Goal: Task Accomplishment & Management: Manage account settings

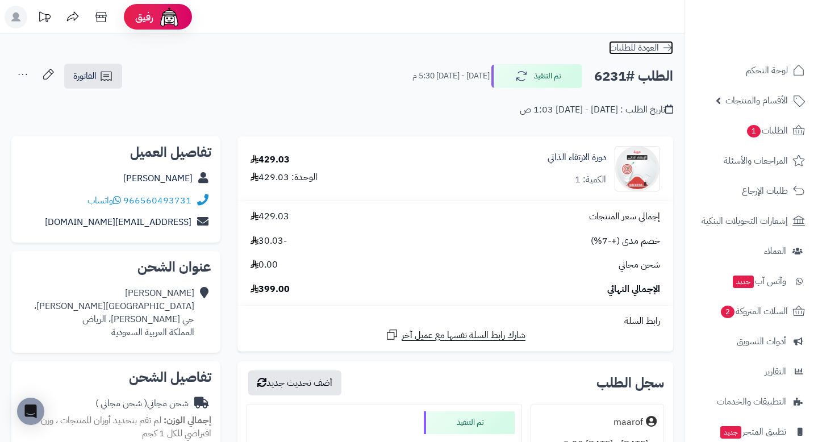
click at [658, 47] on span "العودة للطلبات" at bounding box center [634, 48] width 50 height 14
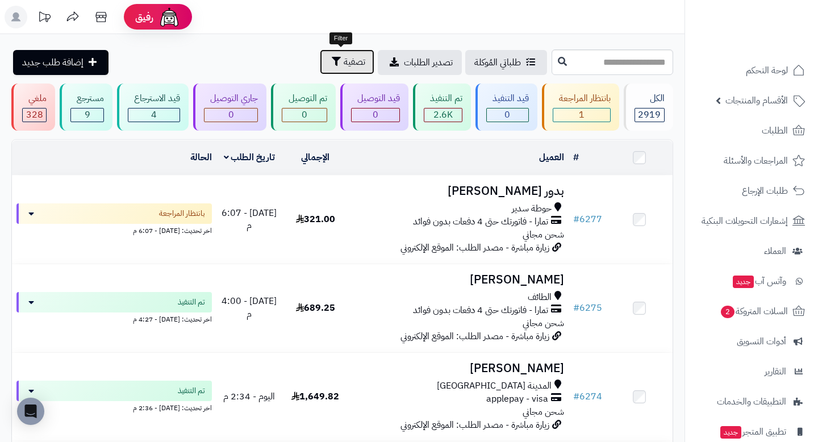
click at [344, 65] on span "تصفية" at bounding box center [355, 62] width 22 height 14
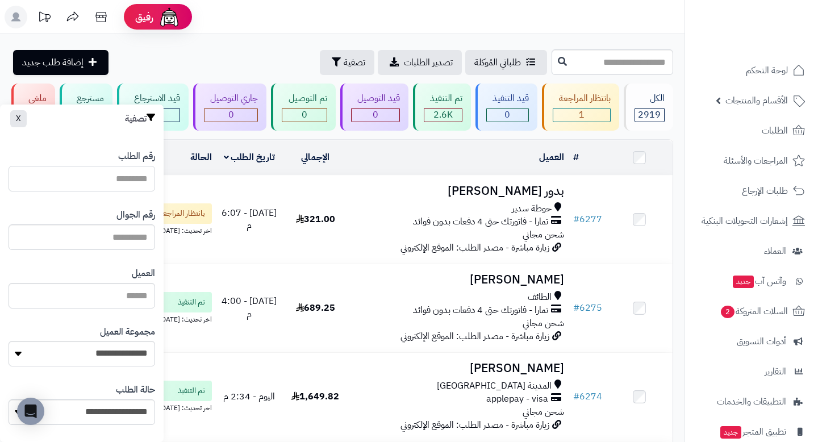
click at [131, 181] on input "رقم الطلب" at bounding box center [82, 179] width 147 height 26
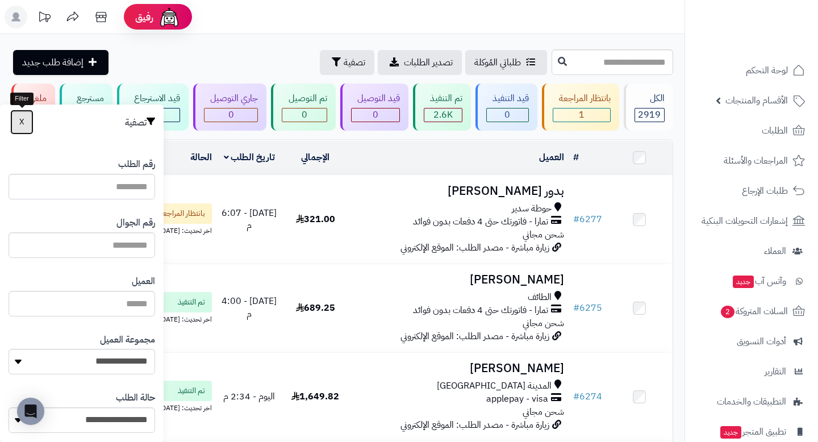
click at [18, 120] on button "X" at bounding box center [21, 122] width 23 height 25
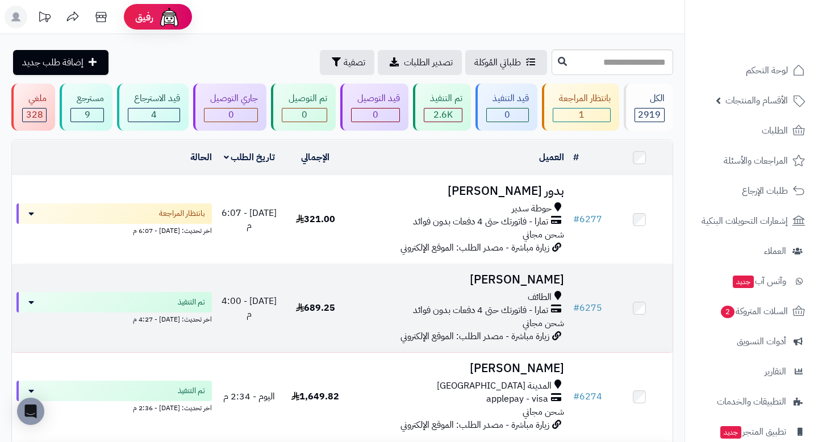
scroll to position [72, 0]
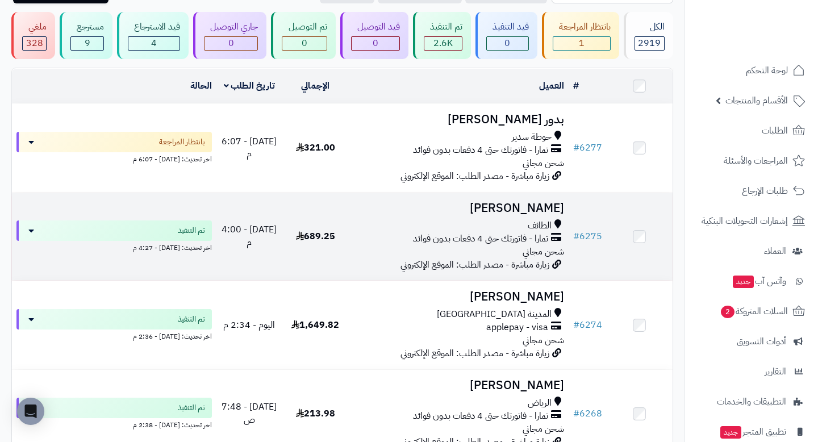
click at [538, 246] on span "شحن مجاني" at bounding box center [542, 252] width 41 height 14
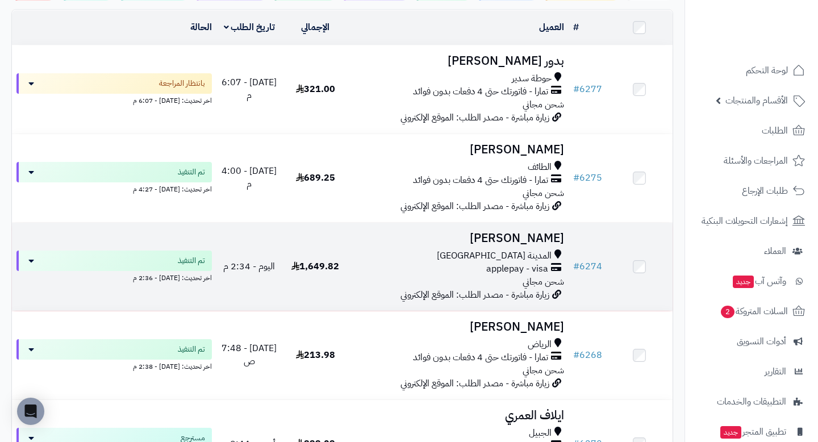
scroll to position [133, 0]
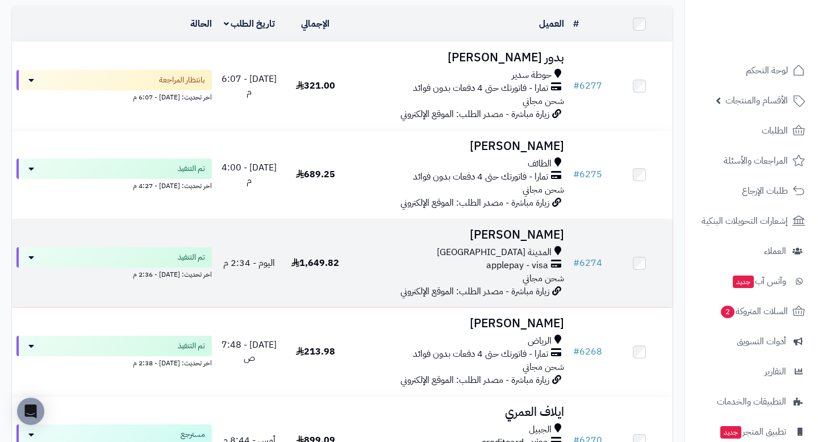
click at [524, 241] on h3 "محمد الحماد" at bounding box center [458, 234] width 211 height 13
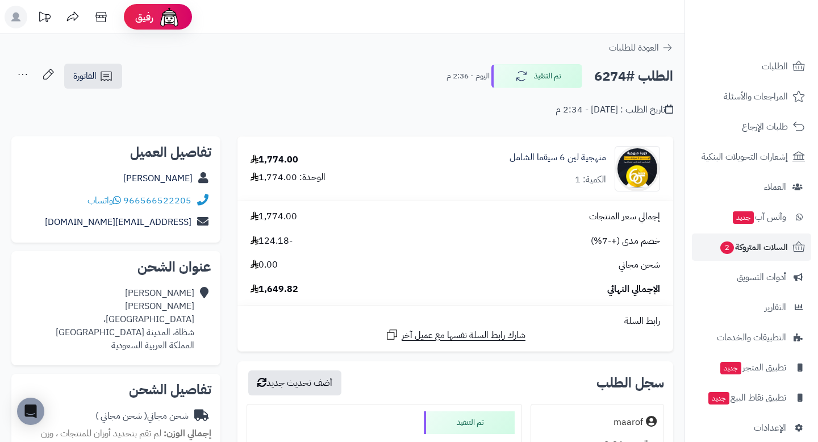
scroll to position [78, 0]
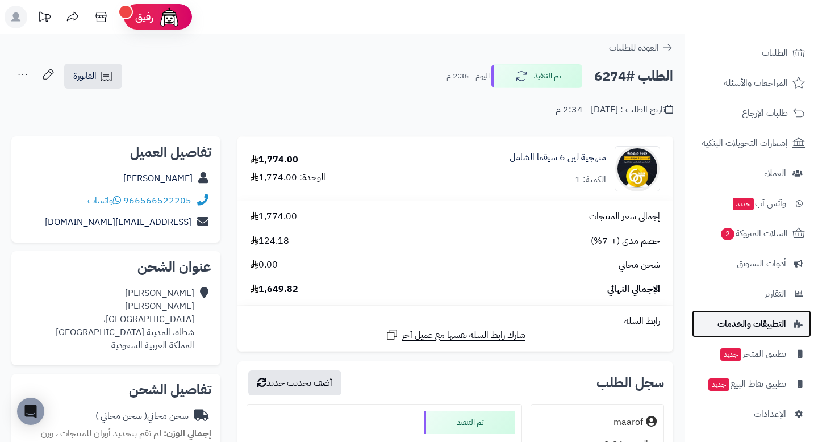
click at [762, 324] on span "التطبيقات والخدمات" at bounding box center [751, 324] width 69 height 16
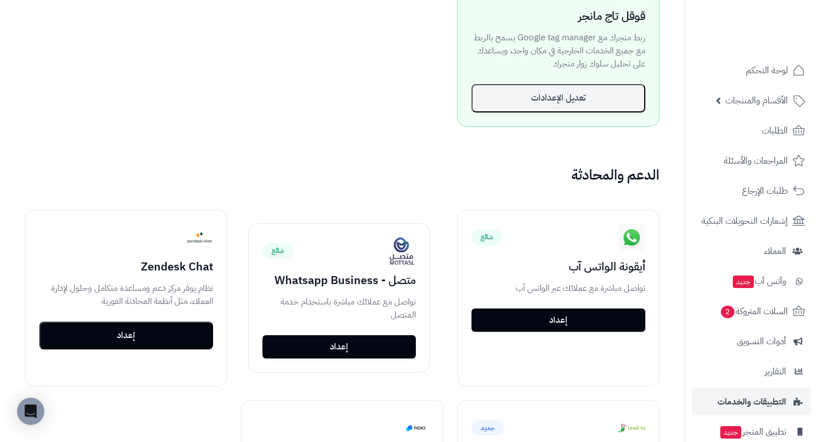
scroll to position [1094, 0]
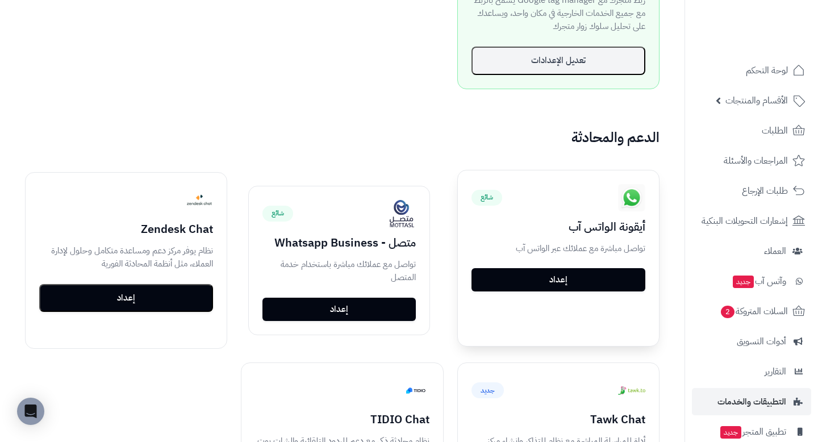
click at [572, 287] on link "إعداد" at bounding box center [558, 280] width 174 height 24
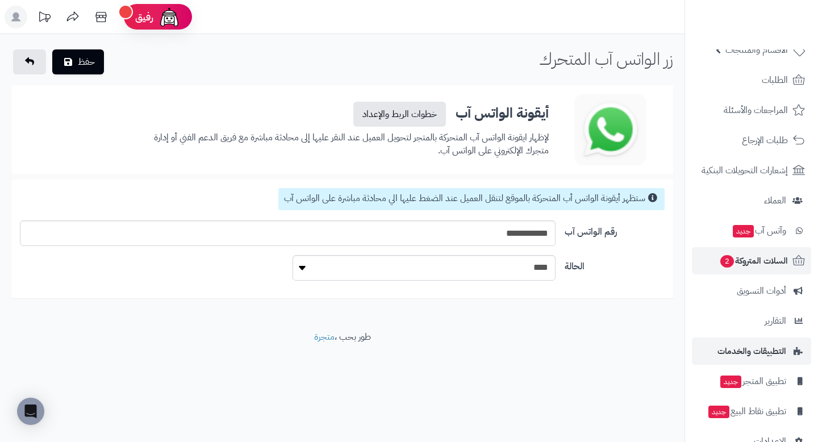
scroll to position [54, 0]
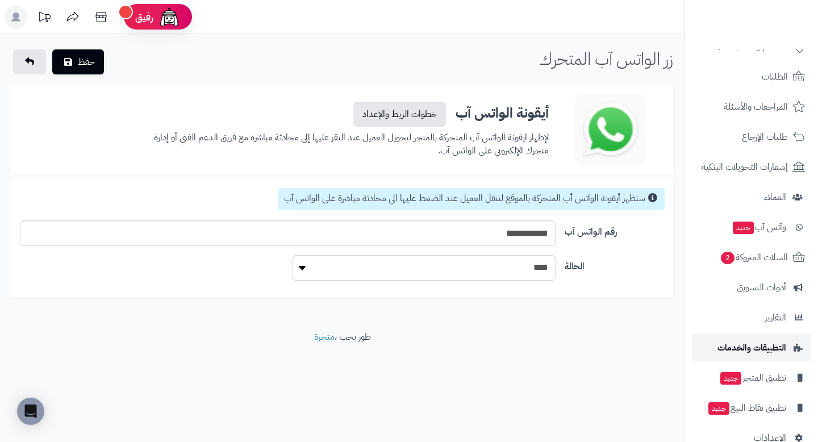
click at [739, 346] on span "التطبيقات والخدمات" at bounding box center [751, 348] width 69 height 16
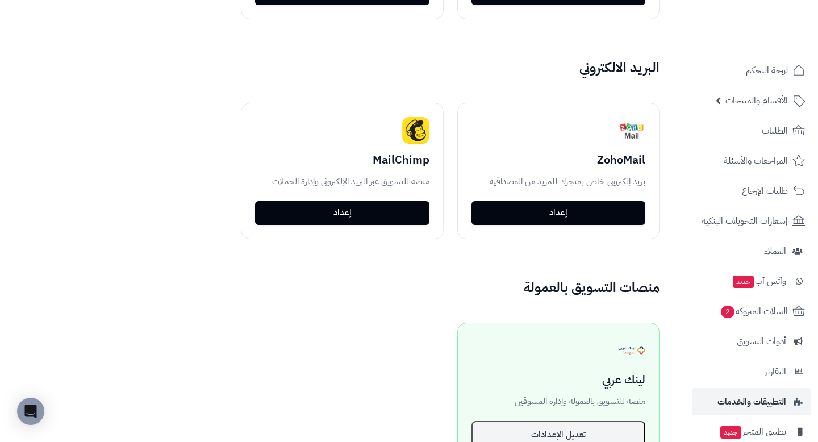
scroll to position [1997, 0]
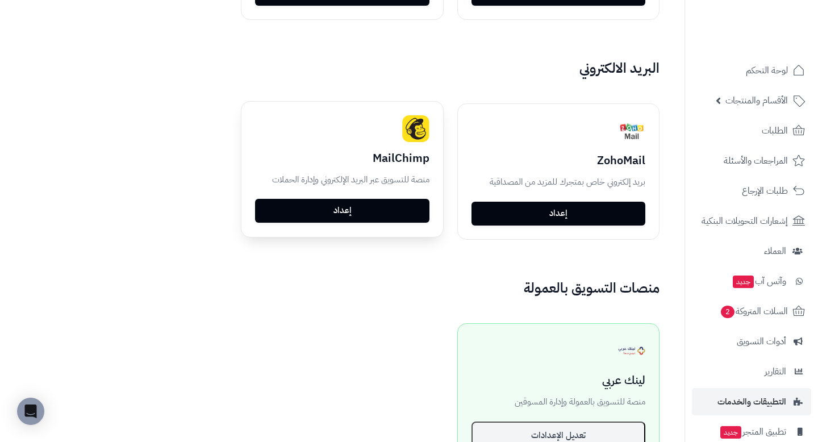
click at [351, 211] on link "إعداد" at bounding box center [342, 211] width 174 height 24
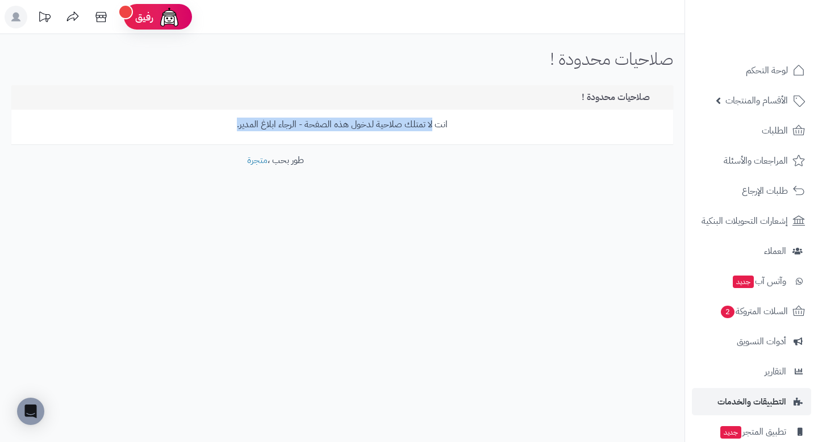
drag, startPoint x: 432, startPoint y: 124, endPoint x: 286, endPoint y: 137, distance: 146.5
click at [287, 137] on div "انت لا تمتلك صلاحية لدخول هذه الصفحة - الرجاء ابلاغ المدير." at bounding box center [342, 127] width 662 height 35
click at [281, 129] on p "انت لا تمتلك صلاحية لدخول هذه الصفحة - الرجاء ابلاغ المدير." at bounding box center [342, 124] width 645 height 13
click at [10, 19] on rect at bounding box center [16, 17] width 23 height 23
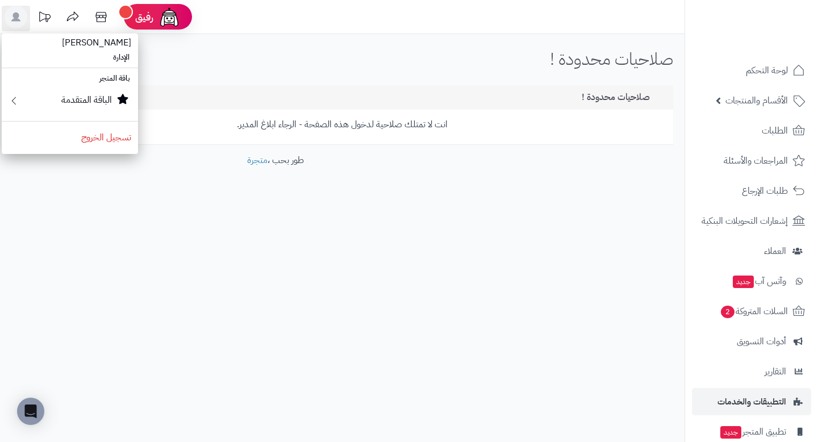
click at [125, 60] on li "الإدارة" at bounding box center [70, 57] width 136 height 16
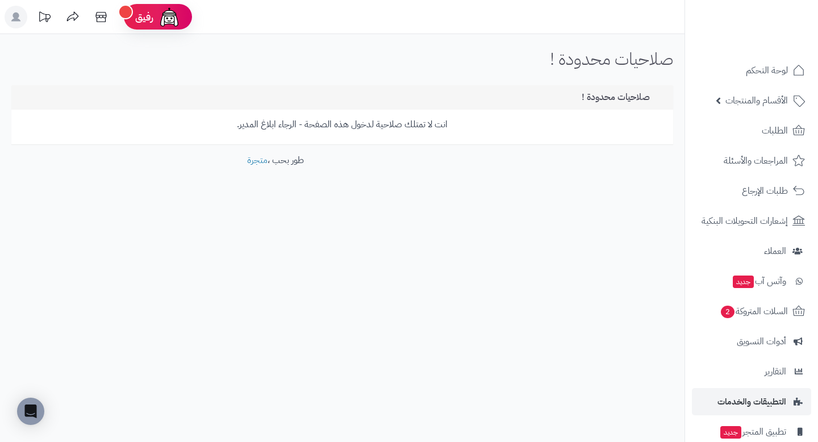
click at [14, 14] on icon at bounding box center [15, 16] width 9 height 9
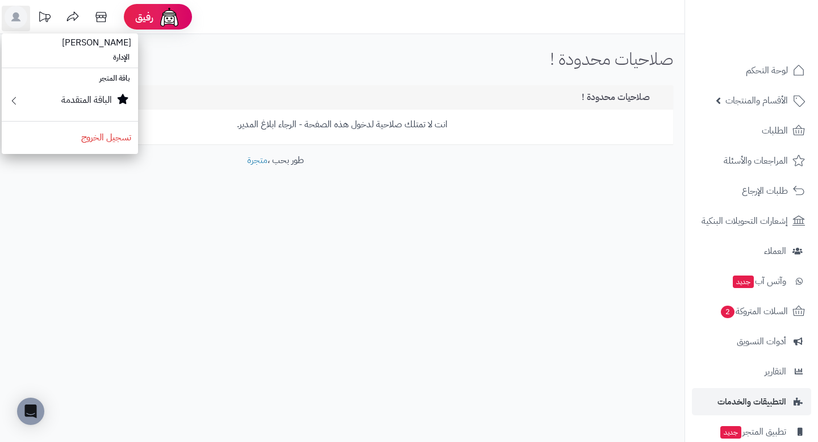
click at [94, 43] on span "[PERSON_NAME]" at bounding box center [96, 42] width 83 height 27
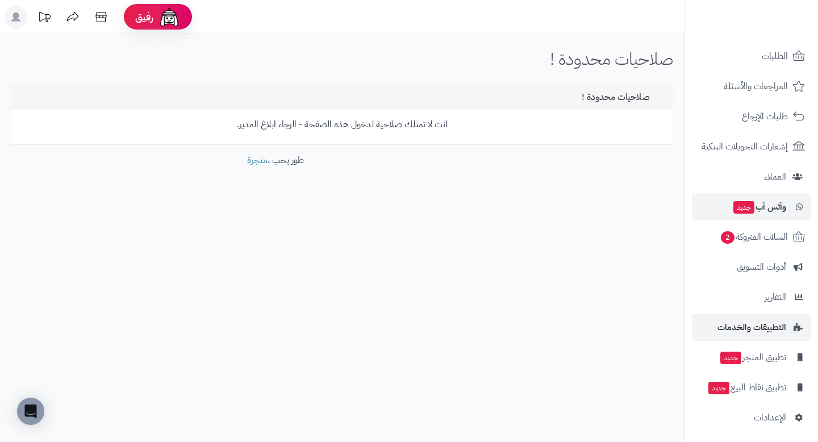
scroll to position [78, 0]
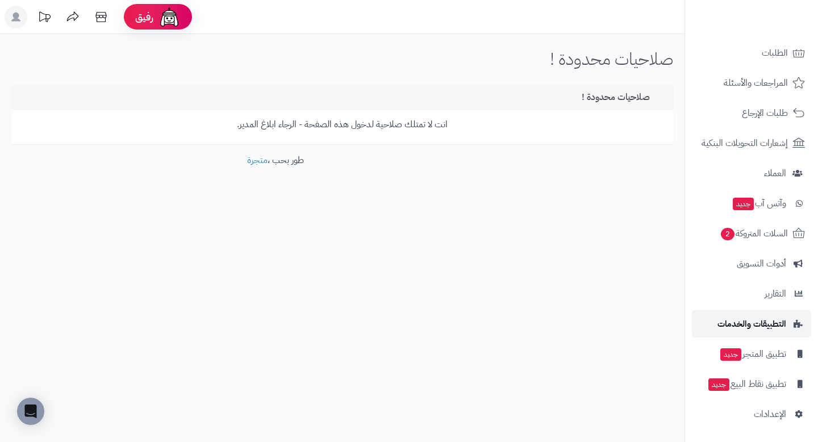
click at [736, 327] on span "التطبيقات والخدمات" at bounding box center [751, 324] width 69 height 16
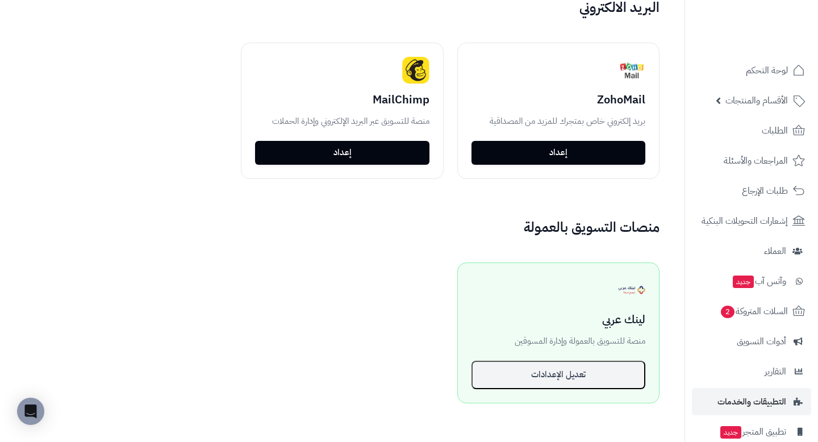
scroll to position [1979, 0]
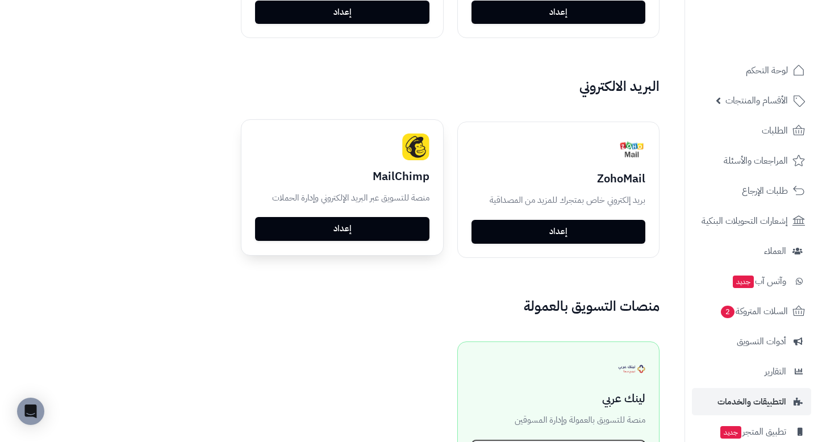
click at [380, 233] on link "إعداد" at bounding box center [342, 229] width 174 height 24
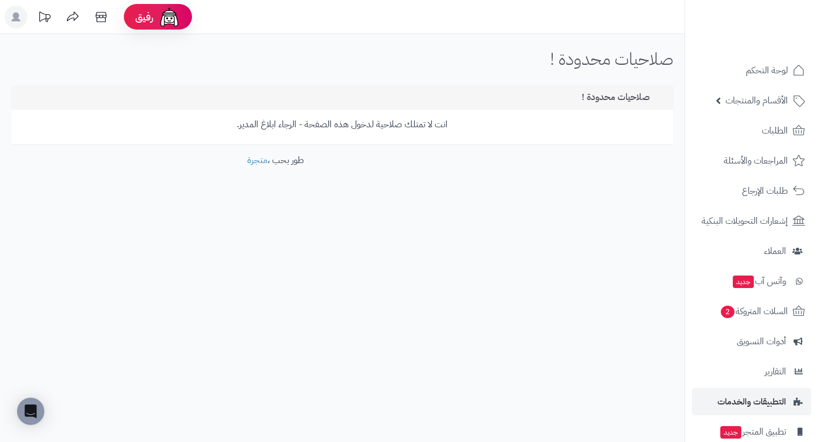
click at [761, 116] on ul "لوحة التحكم الأقسام والمنتجات المنتجات الأقسام الماركات مواصفات المنتجات مواصفا…" at bounding box center [751, 281] width 133 height 449
click at [761, 108] on link "الأقسام والمنتجات" at bounding box center [751, 100] width 119 height 27
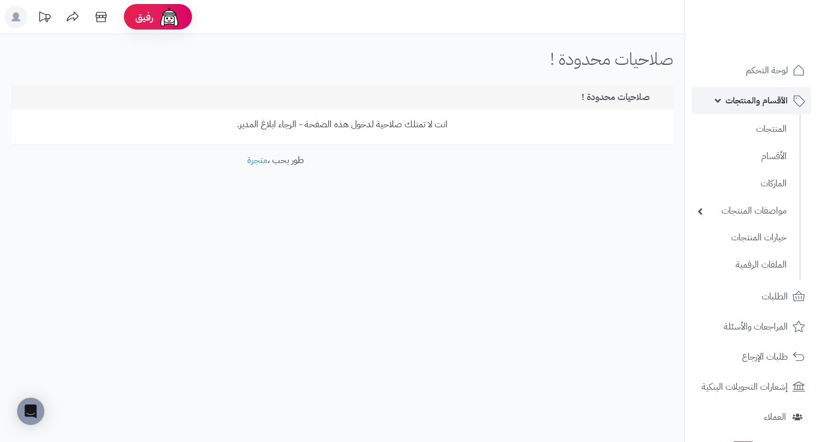
click at [761, 108] on link "الأقسام والمنتجات" at bounding box center [751, 100] width 119 height 27
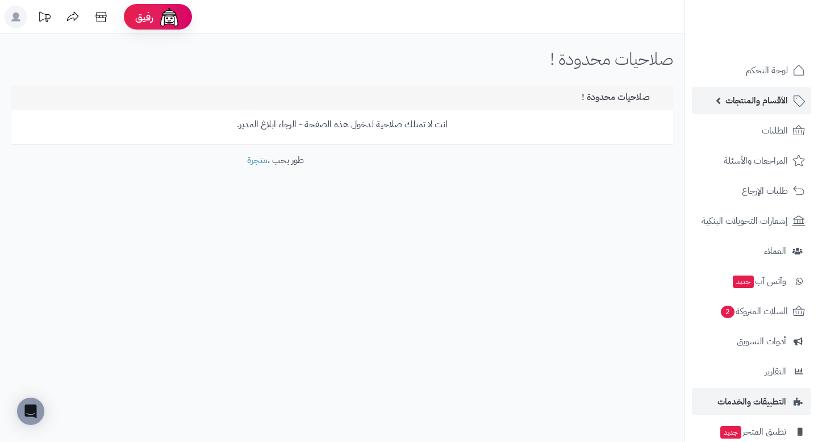
click at [761, 108] on link "الأقسام والمنتجات" at bounding box center [751, 100] width 119 height 27
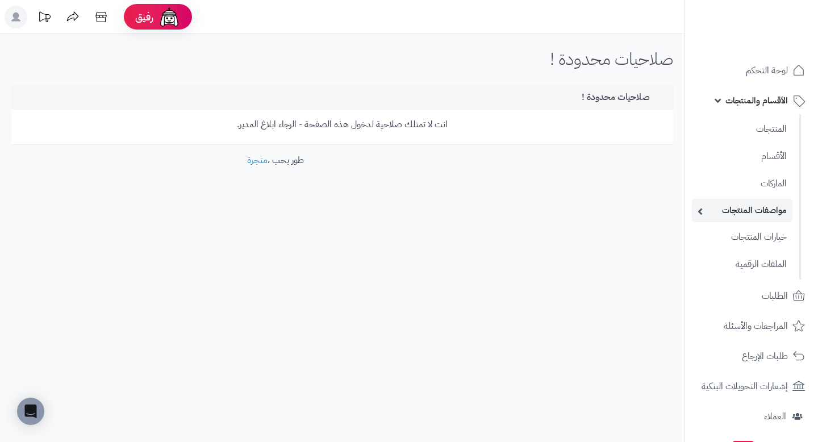
click at [763, 210] on link "مواصفات المنتجات" at bounding box center [742, 210] width 101 height 23
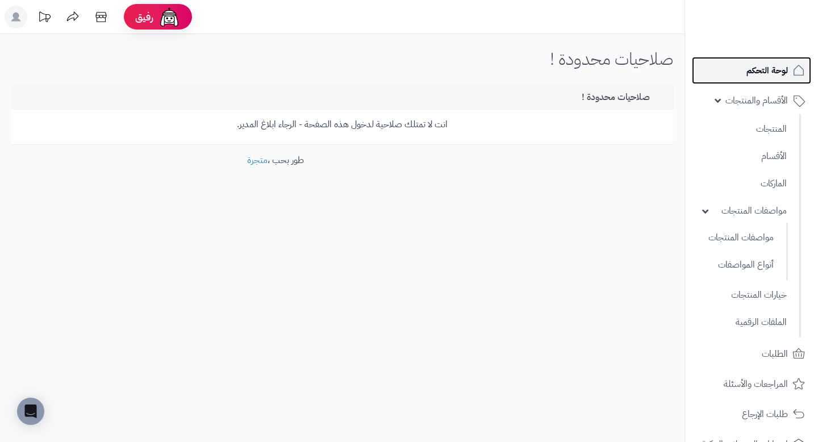
click at [756, 64] on span "لوحة التحكم" at bounding box center [766, 70] width 41 height 16
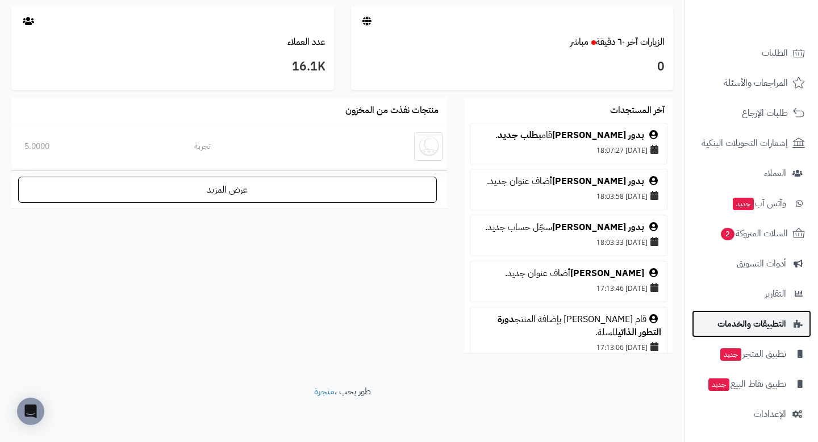
click at [760, 318] on span "التطبيقات والخدمات" at bounding box center [751, 324] width 69 height 16
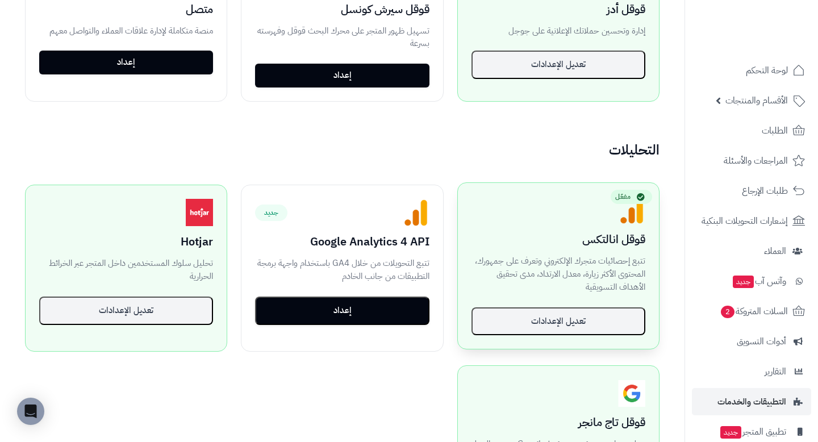
scroll to position [656, 0]
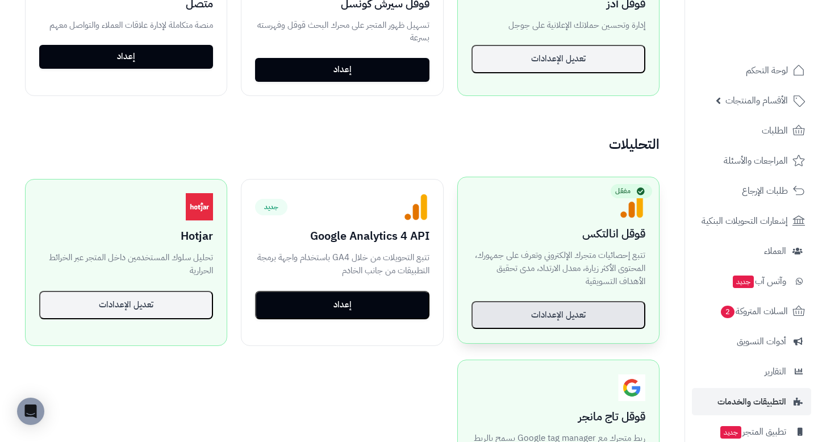
click at [551, 319] on button "تعديل الإعدادات" at bounding box center [558, 315] width 174 height 28
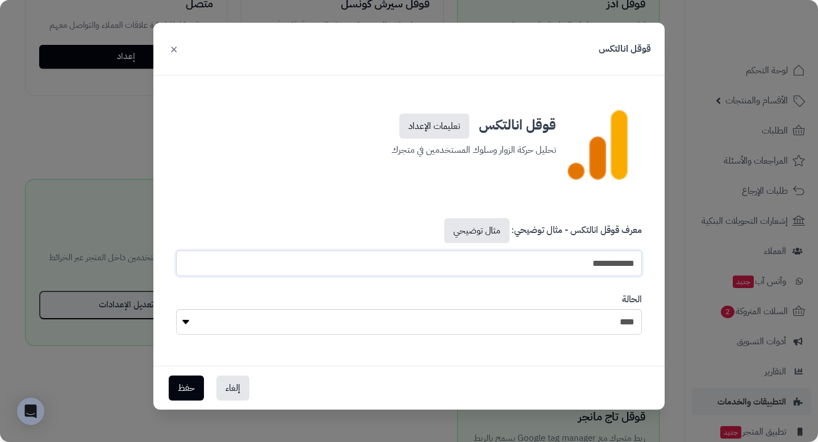
click at [546, 269] on input "**********" at bounding box center [409, 263] width 466 height 26
paste input "text"
type input "**********"
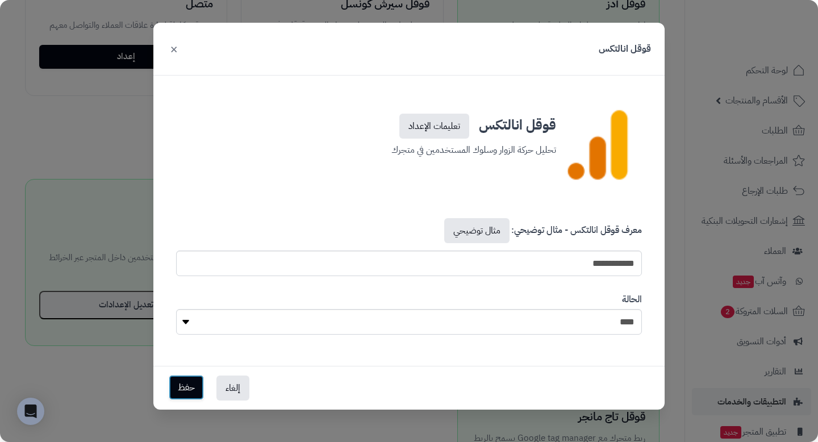
click at [188, 377] on button "حفظ" at bounding box center [186, 387] width 35 height 25
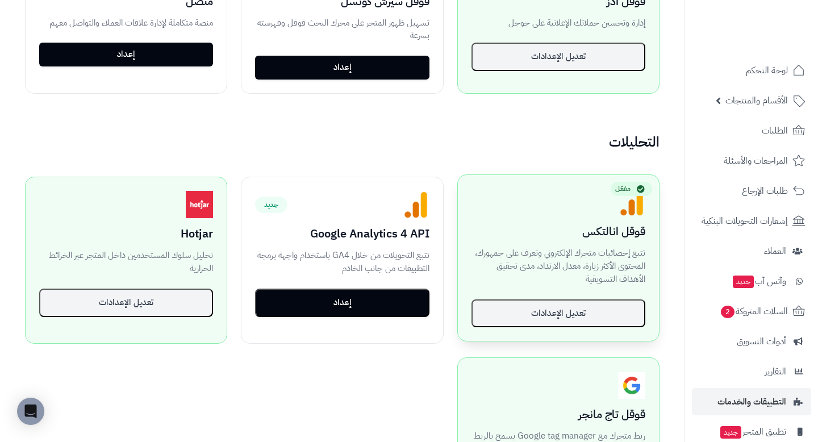
scroll to position [661, 0]
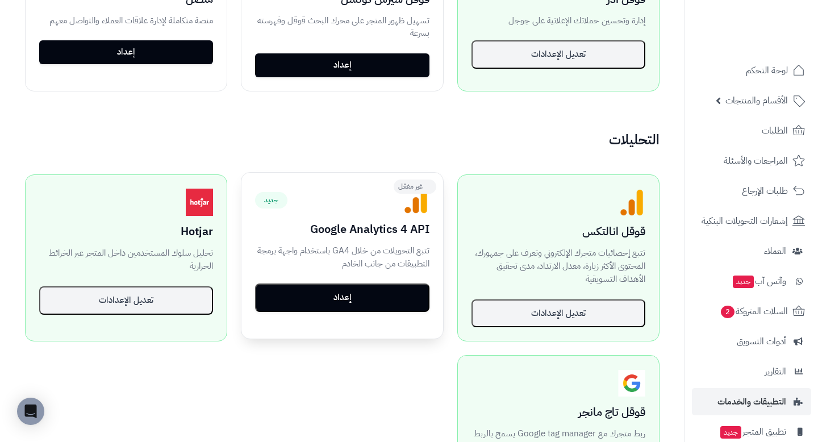
click at [365, 299] on button "إعداد" at bounding box center [342, 297] width 174 height 28
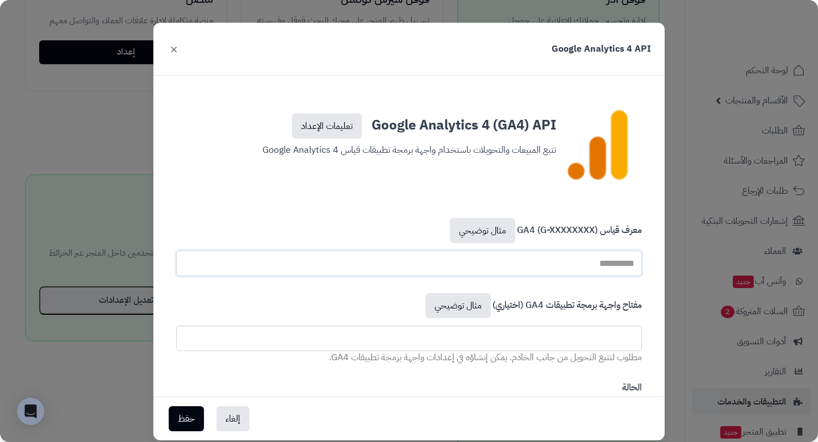
click at [529, 258] on input "text" at bounding box center [409, 263] width 466 height 26
paste input "**********"
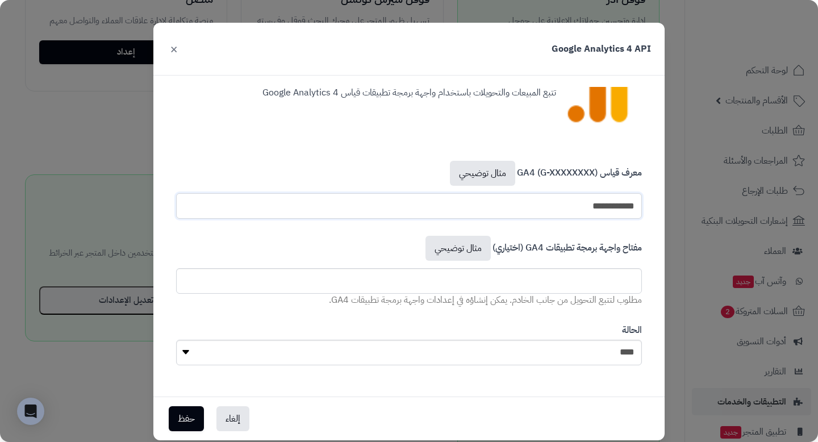
type input "**********"
click at [495, 350] on select "**** ****" at bounding box center [409, 353] width 466 height 26
select select "*"
click at [176, 340] on select "**** ****" at bounding box center [409, 353] width 466 height 26
click at [528, 276] on input "text" at bounding box center [409, 281] width 466 height 26
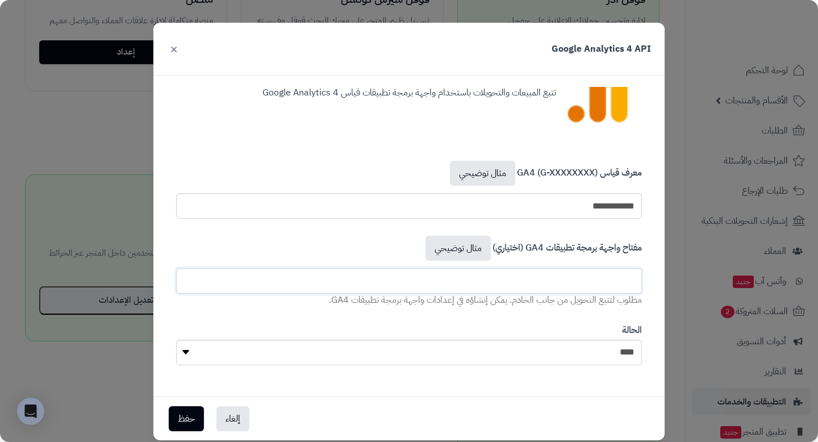
scroll to position [21, 0]
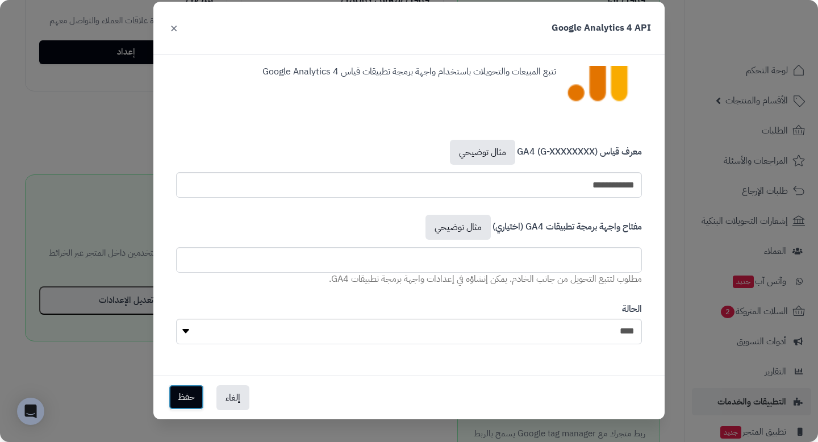
click at [195, 388] on button "حفظ" at bounding box center [186, 396] width 35 height 25
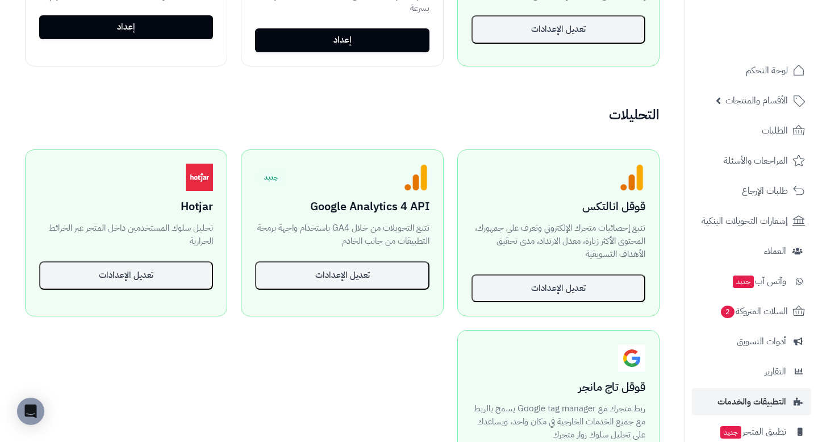
scroll to position [687, 0]
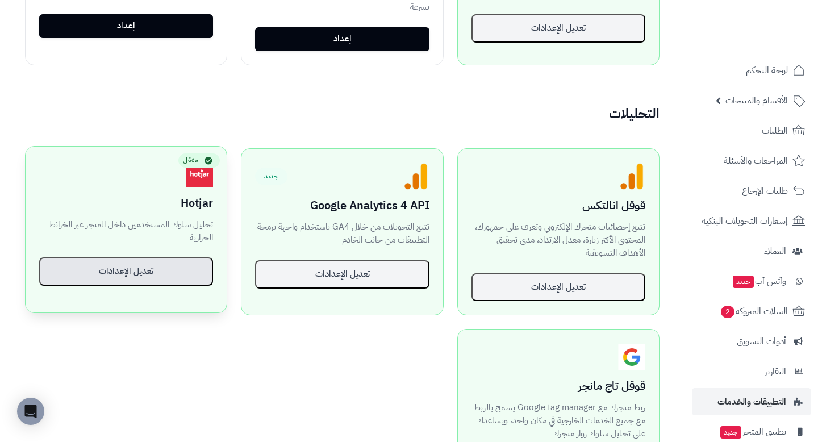
click at [161, 270] on button "تعديل الإعدادات" at bounding box center [126, 271] width 174 height 28
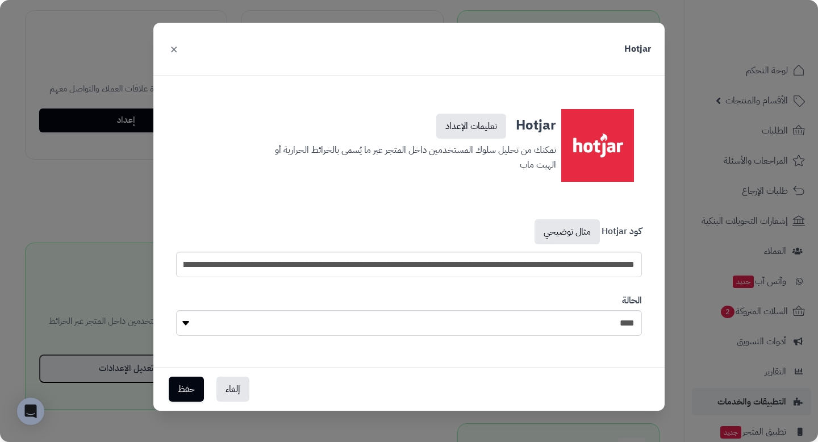
scroll to position [560, 0]
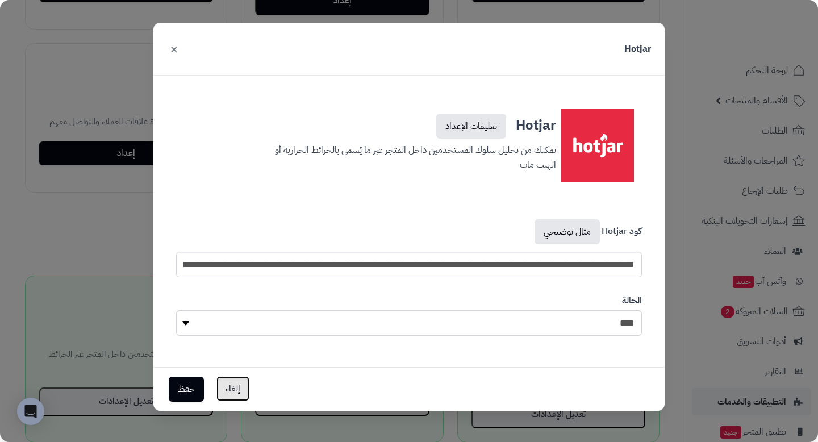
click at [245, 386] on button "إلغاء" at bounding box center [232, 388] width 33 height 25
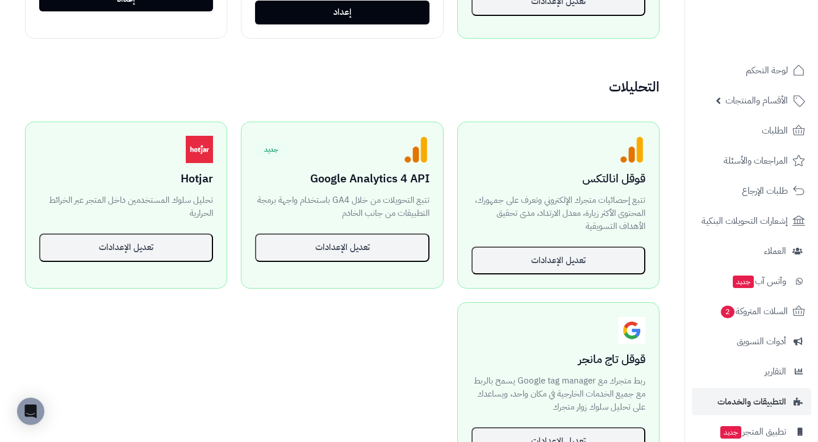
scroll to position [709, 0]
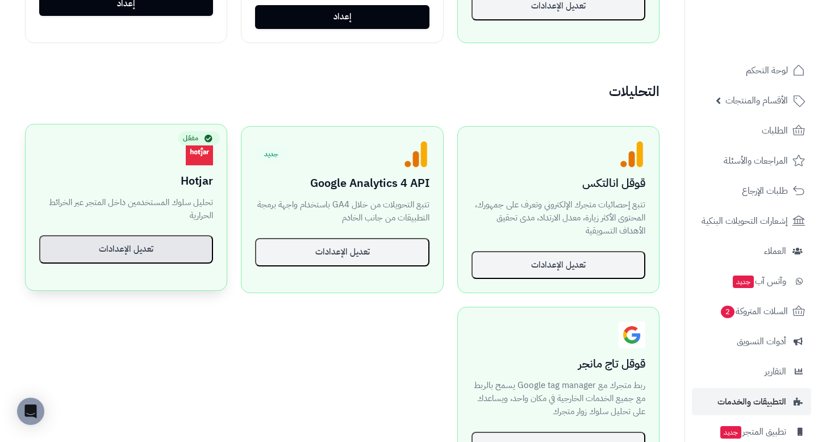
click at [159, 259] on button "تعديل الإعدادات" at bounding box center [126, 249] width 174 height 28
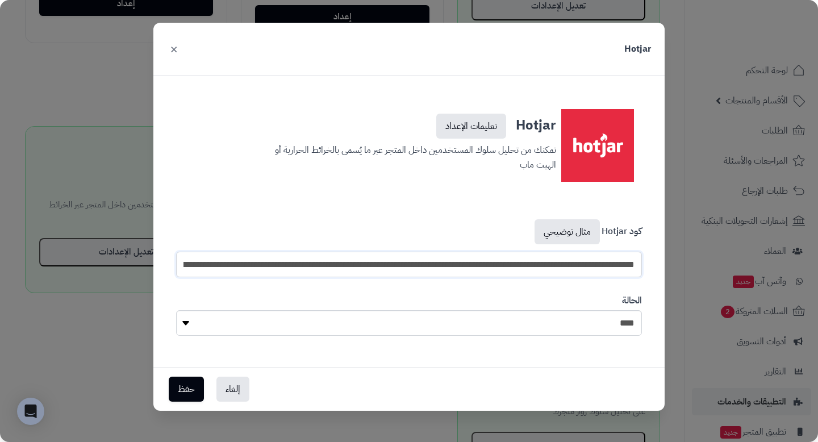
click at [475, 271] on input "**********" at bounding box center [409, 265] width 466 height 26
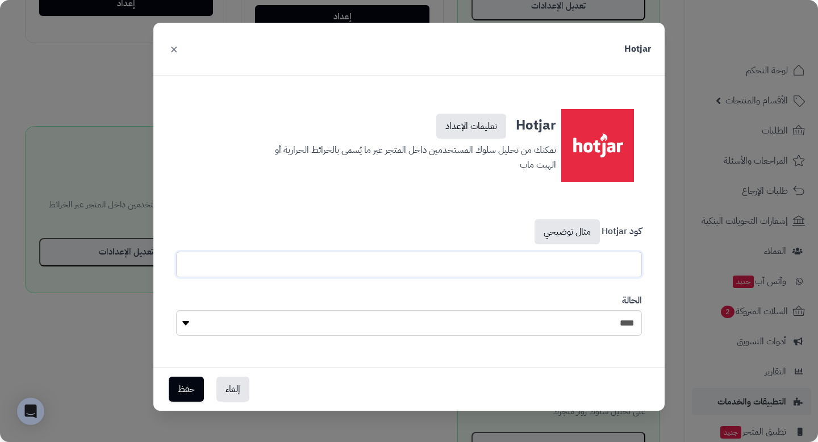
paste input "**********"
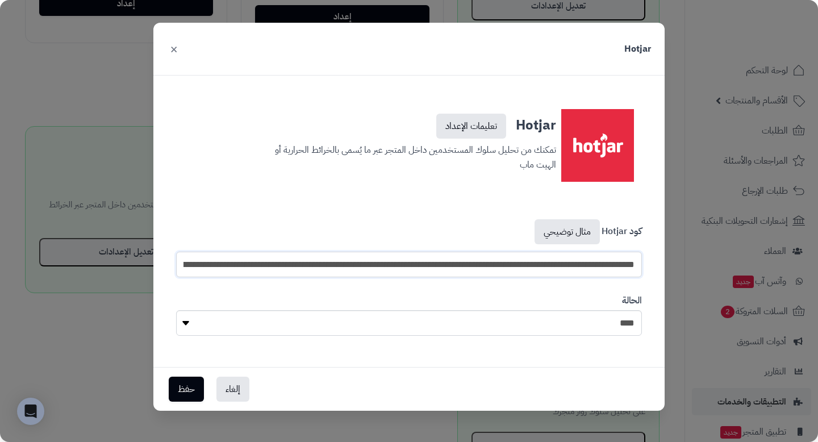
scroll to position [0, -1089]
type input "**********"
click at [186, 386] on button "حفظ" at bounding box center [186, 388] width 35 height 25
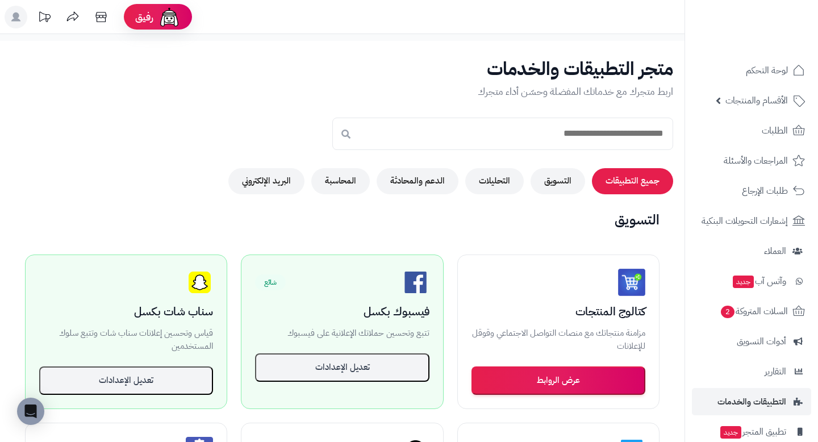
scroll to position [700, 0]
